Goal: Register for event/course

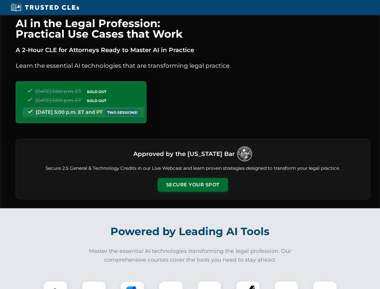
click at [193, 185] on button "Secure Your Spot" at bounding box center [193, 185] width 70 height 14
click at [55, 285] on img at bounding box center [55, 293] width 17 height 17
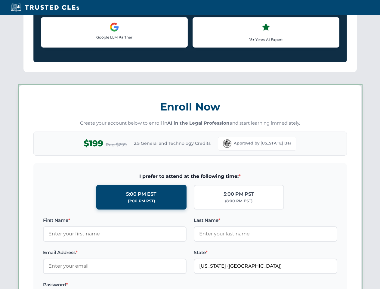
click at [94, 285] on label "Password *" at bounding box center [115, 284] width 144 height 7
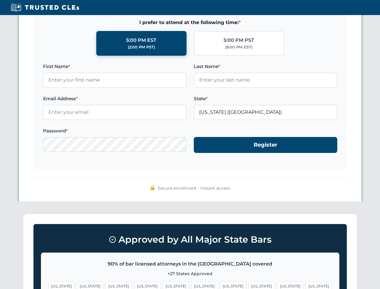
click at [191, 285] on span "[US_STATE]" at bounding box center [204, 286] width 26 height 9
click at [220, 285] on span "[US_STATE]" at bounding box center [233, 286] width 26 height 9
click at [277, 285] on span "[US_STATE]" at bounding box center [290, 286] width 26 height 9
